Goal: Find specific page/section: Find specific page/section

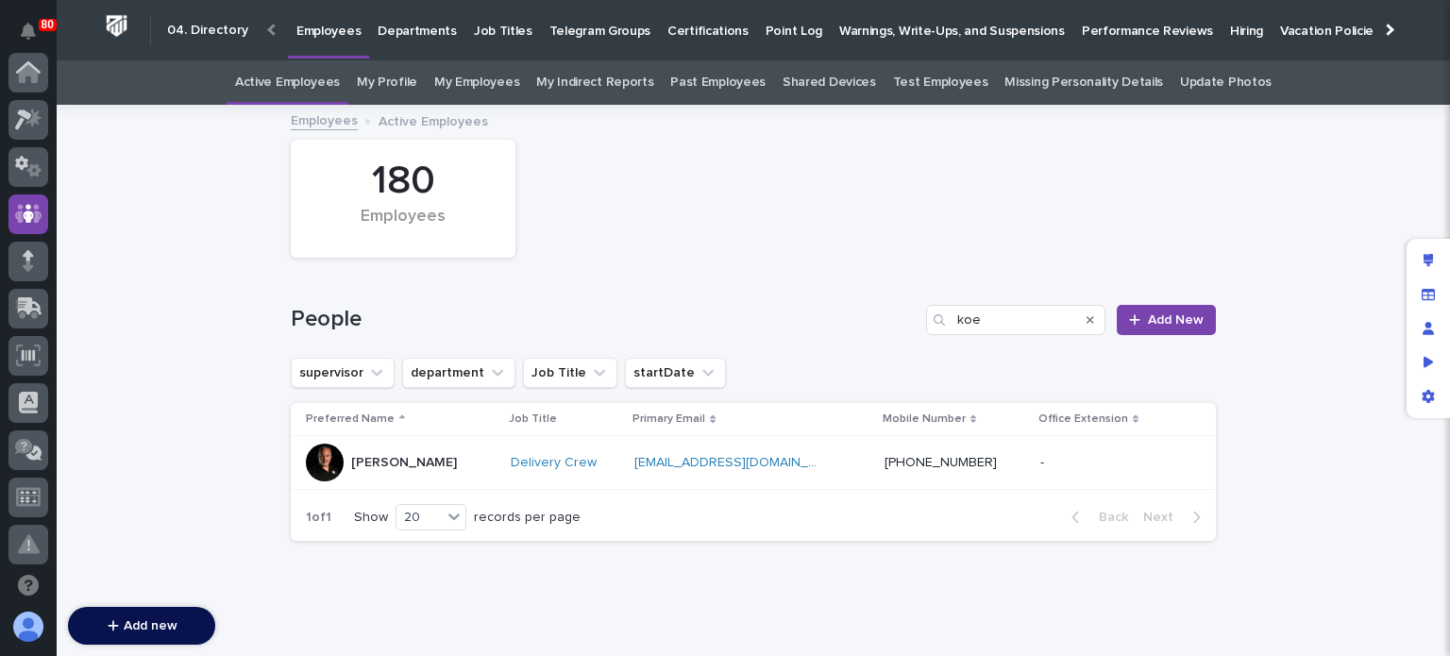
scroll to position [142, 0]
click at [1090, 320] on div "Search" at bounding box center [1090, 320] width 30 height 30
click at [1087, 320] on icon "Search" at bounding box center [1091, 320] width 8 height 8
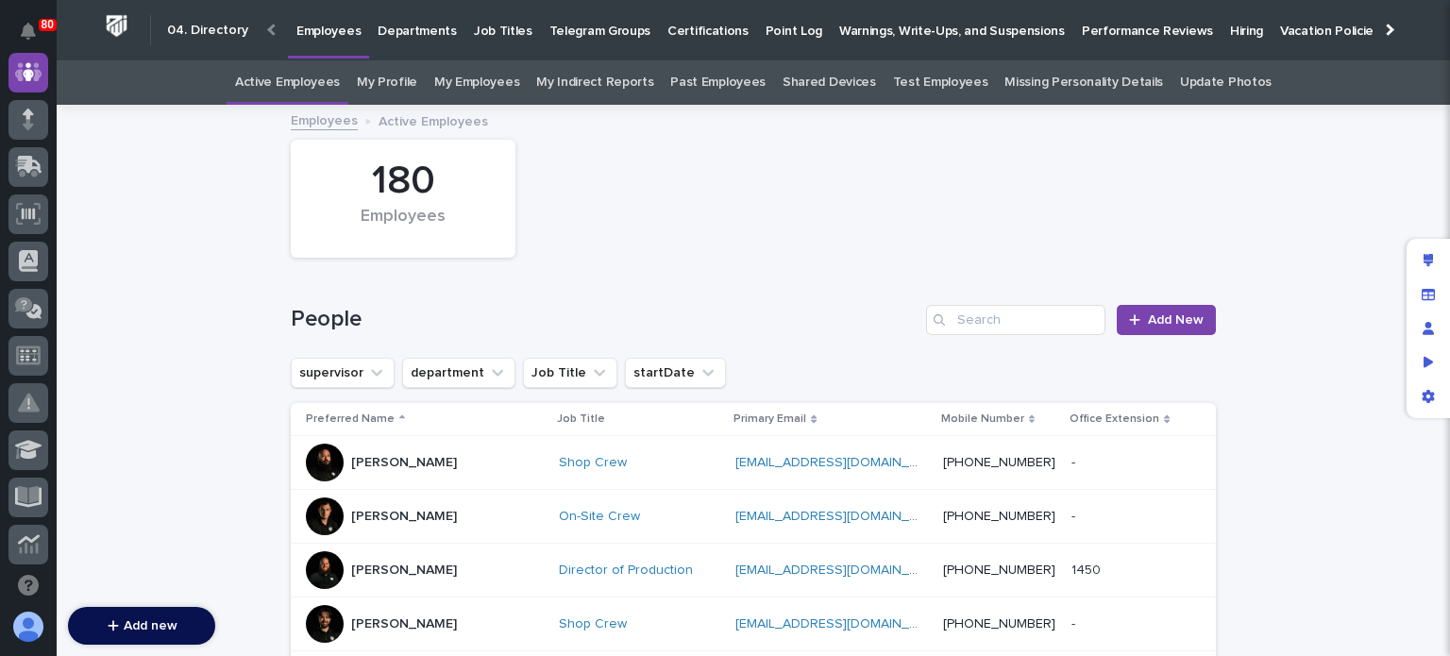
click at [1230, 29] on p "Hiring" at bounding box center [1246, 20] width 33 height 40
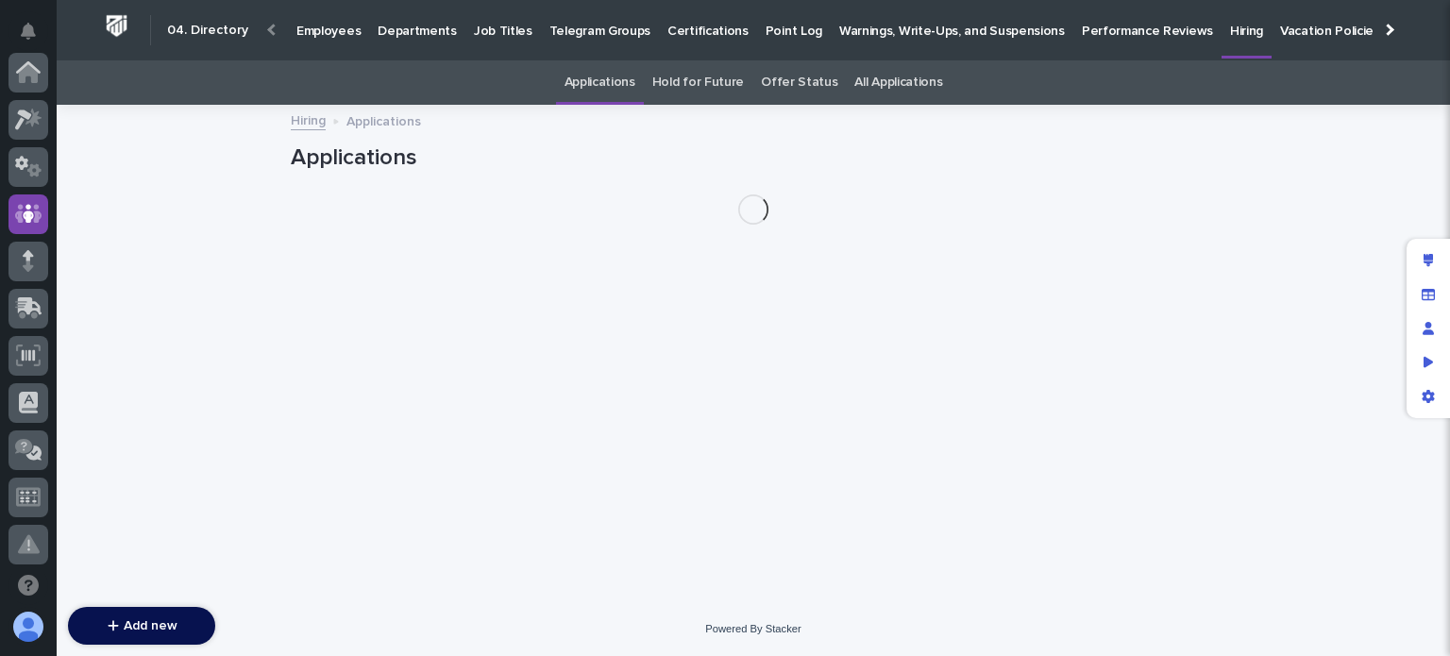
scroll to position [142, 0]
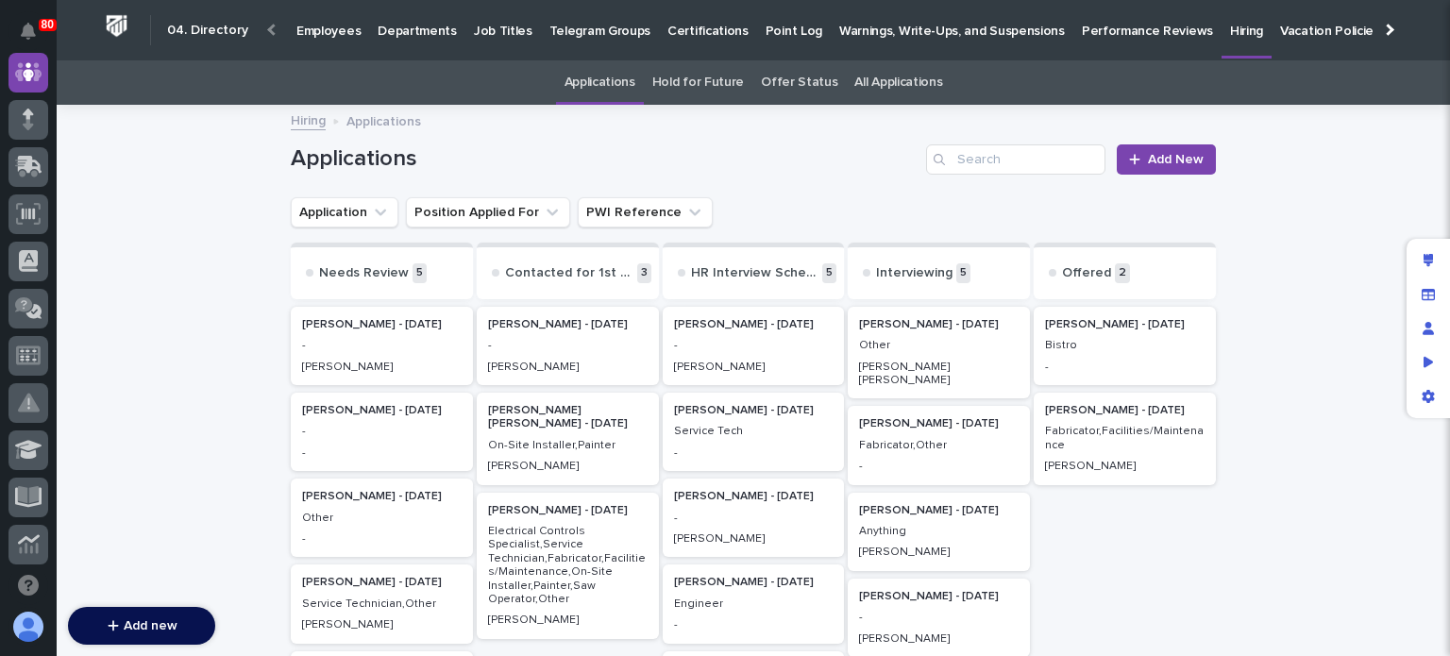
click at [748, 424] on div "Service Tech" at bounding box center [754, 429] width 160 height 17
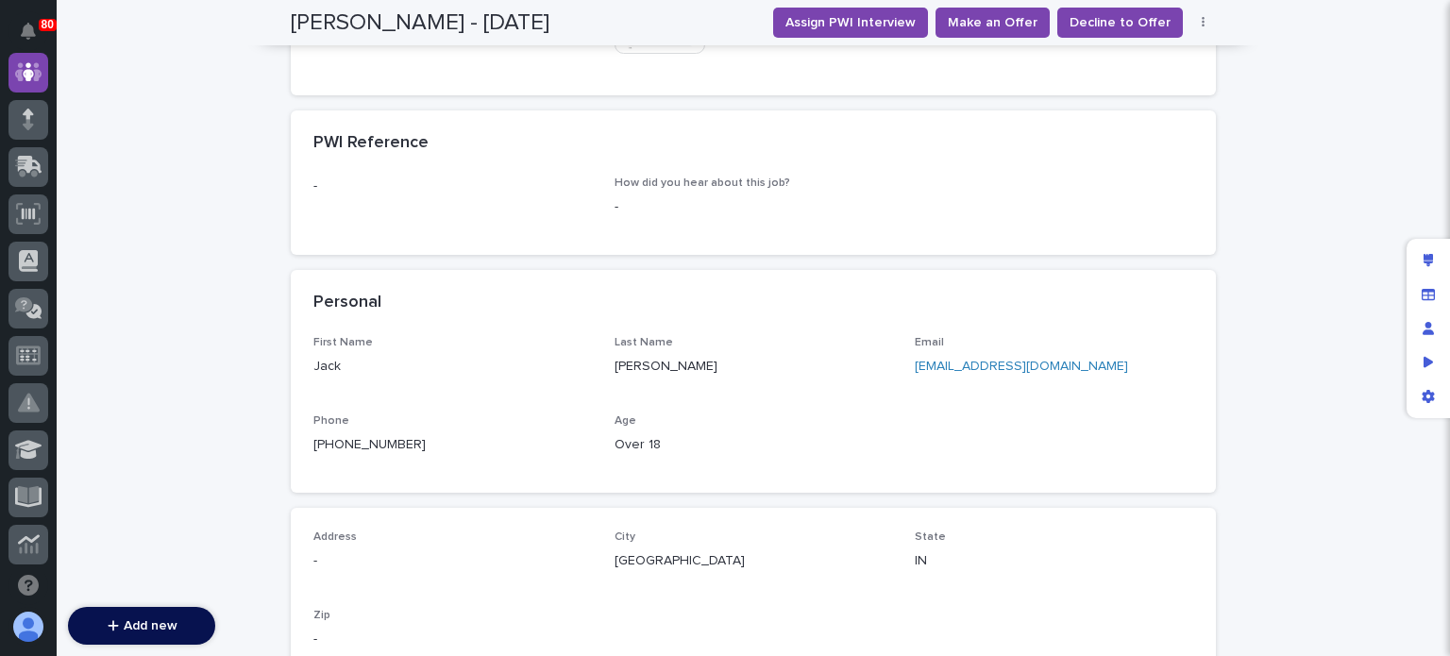
scroll to position [941, 0]
